Goal: Find specific page/section

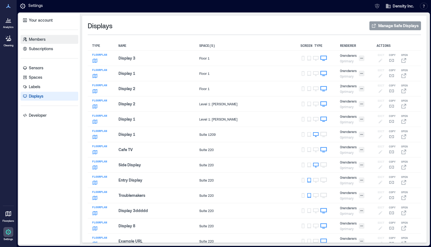
click at [37, 39] on p "Members" at bounding box center [37, 40] width 17 height 6
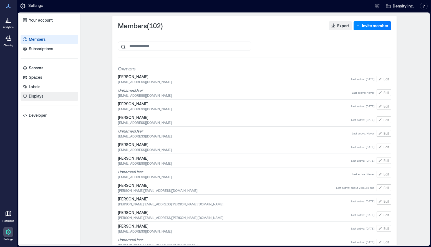
click at [42, 96] on p "Displays" at bounding box center [36, 97] width 14 height 6
